Goal: Transaction & Acquisition: Purchase product/service

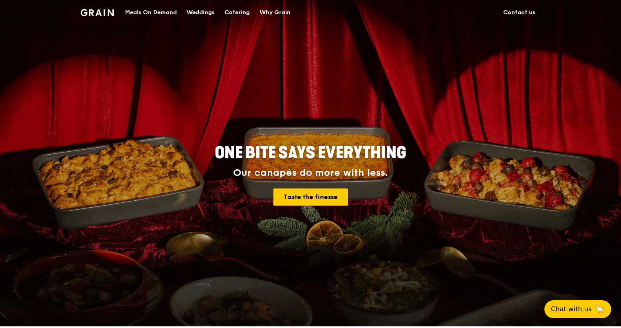
click at [155, 12] on div "Meals On Demand" at bounding box center [151, 12] width 52 height 24
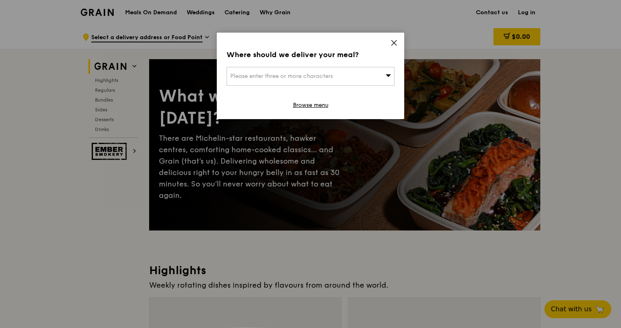
click at [396, 39] on icon at bounding box center [393, 42] width 7 height 7
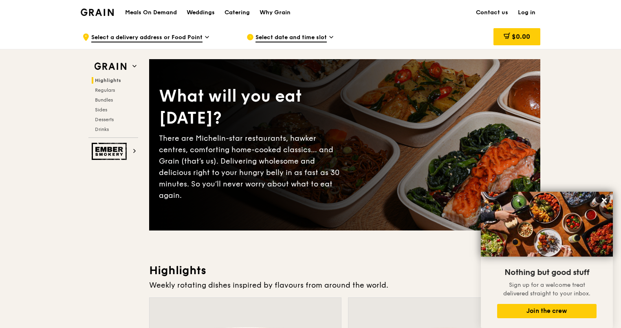
click at [172, 13] on h1 "Meals On Demand" at bounding box center [151, 13] width 52 height 8
click at [199, 11] on div "Weddings" at bounding box center [201, 12] width 28 height 24
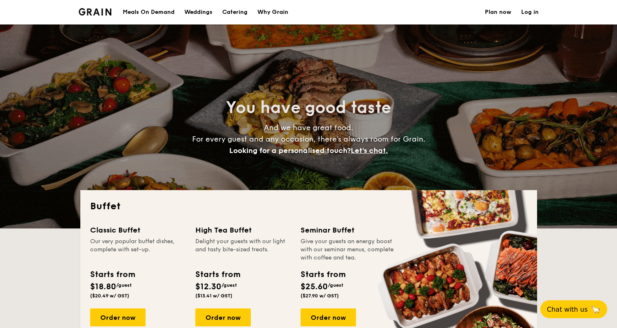
select select
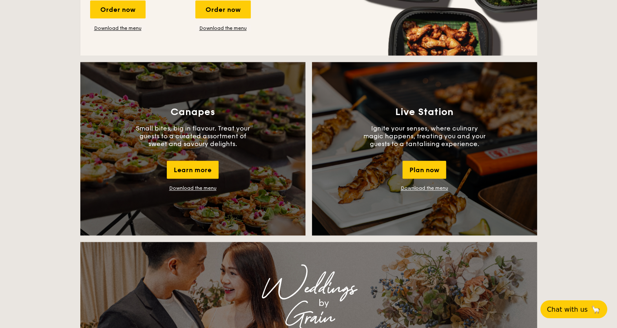
scroll to position [652, 0]
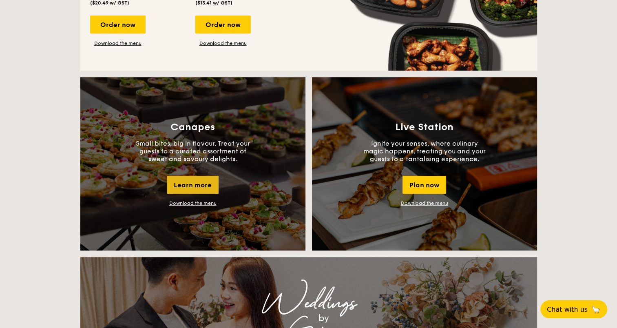
click at [201, 184] on div "Learn more" at bounding box center [193, 185] width 52 height 18
